Goal: Task Accomplishment & Management: Manage account settings

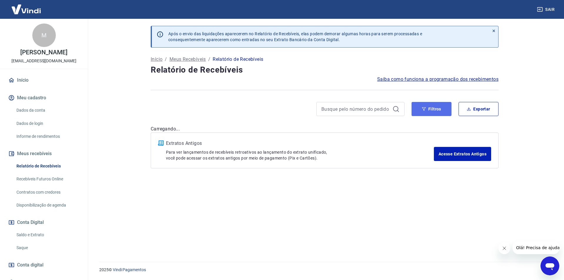
click at [434, 110] on button "Filtros" at bounding box center [431, 109] width 40 height 14
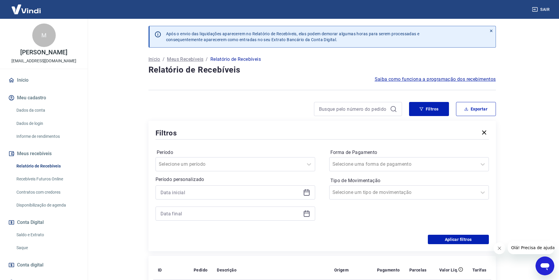
click at [305, 193] on icon at bounding box center [306, 192] width 7 height 7
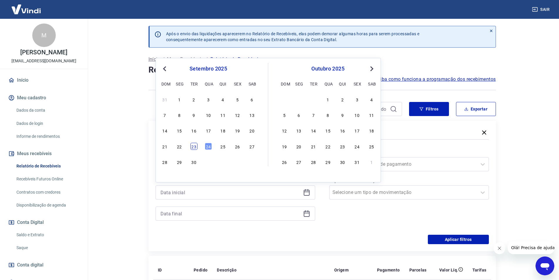
click at [193, 146] on div "23" at bounding box center [194, 146] width 7 height 7
type input "[DATE]"
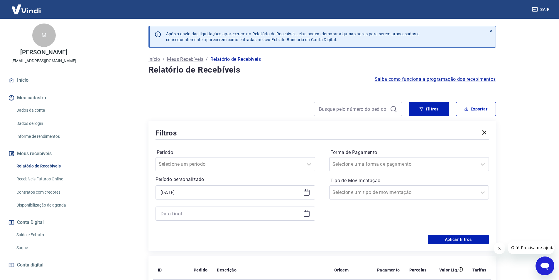
click at [309, 214] on icon at bounding box center [306, 213] width 7 height 7
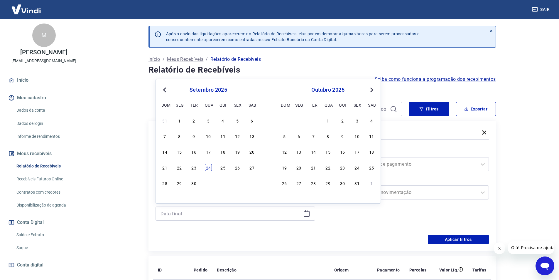
click at [207, 165] on div "24" at bounding box center [208, 167] width 7 height 7
type input "[DATE]"
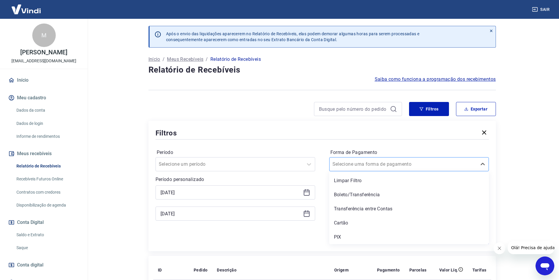
click at [407, 167] on div at bounding box center [404, 164] width 142 height 8
click at [357, 233] on div "PIX" at bounding box center [409, 237] width 160 height 12
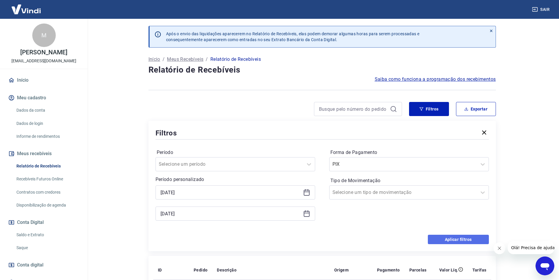
click at [462, 241] on button "Aplicar filtros" at bounding box center [458, 239] width 61 height 9
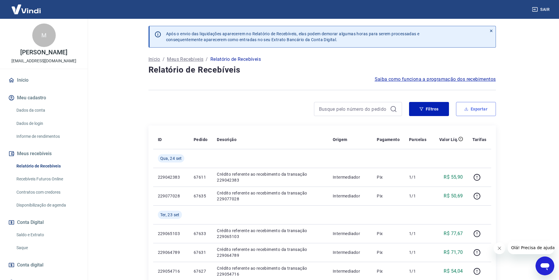
click at [465, 111] on button "Exportar" at bounding box center [476, 109] width 40 height 14
type input "[DATE]"
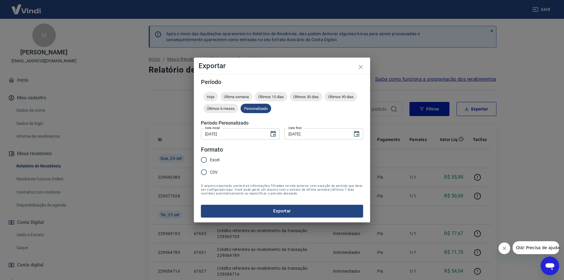
click at [218, 159] on span "Excel" at bounding box center [214, 160] width 9 height 6
click at [210, 159] on input "Excel" at bounding box center [204, 160] width 12 height 12
radio input "true"
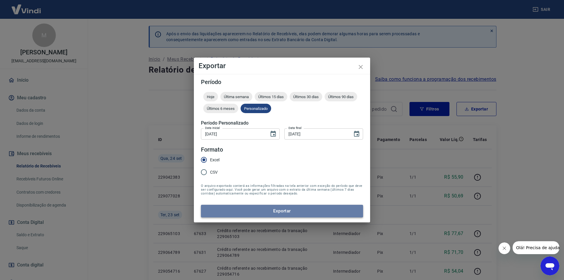
click at [259, 208] on button "Exportar" at bounding box center [282, 211] width 162 height 12
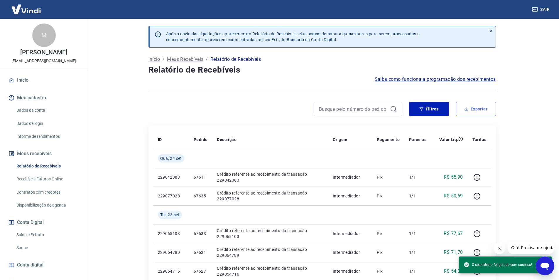
click at [476, 109] on button "Exportar" at bounding box center [476, 109] width 40 height 14
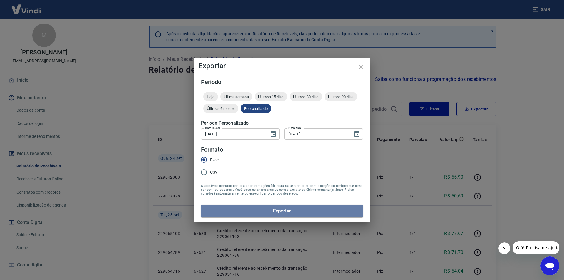
click at [266, 211] on button "Exportar" at bounding box center [282, 211] width 162 height 12
